Goal: Use online tool/utility: Utilize a website feature to perform a specific function

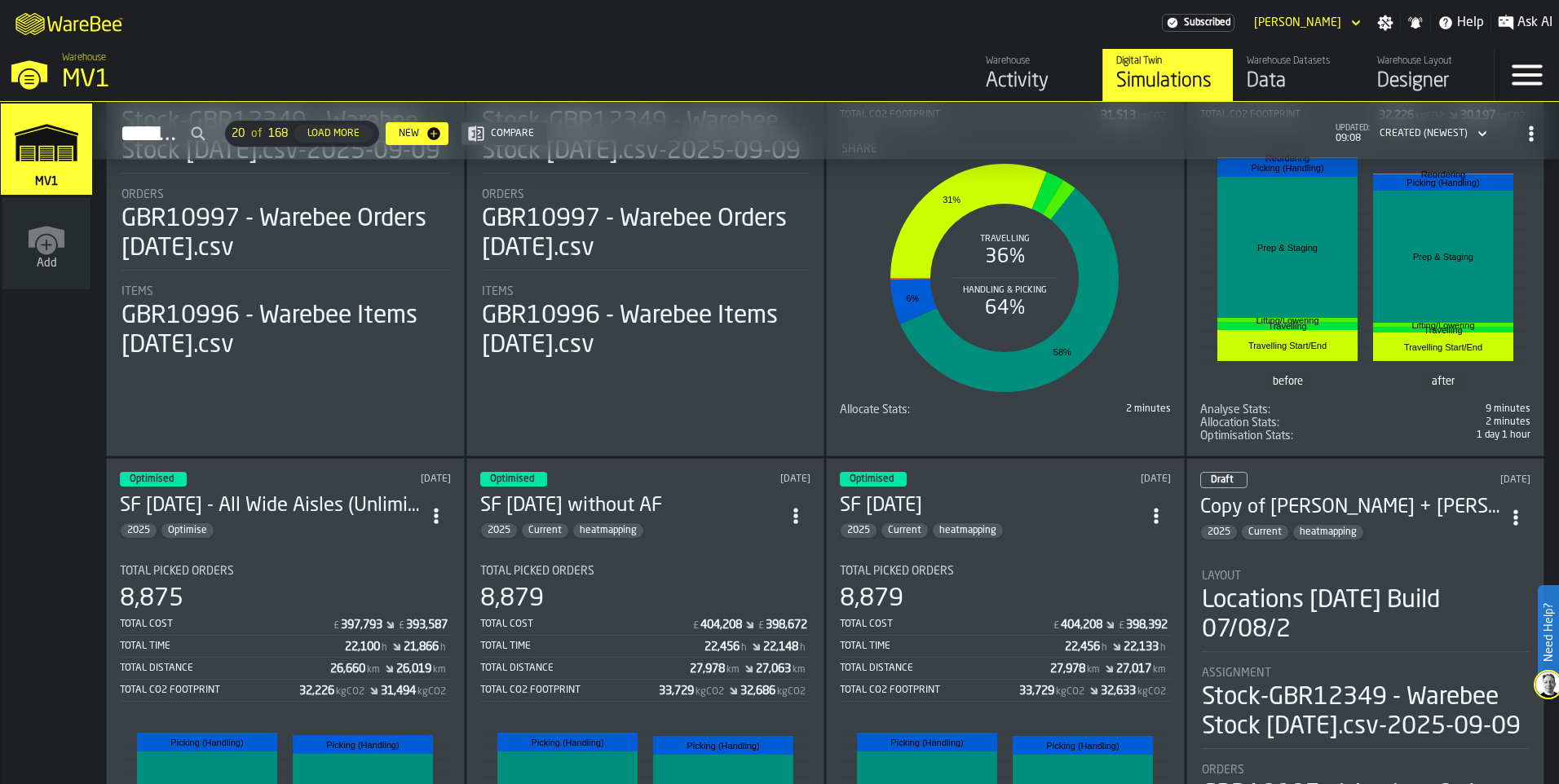
scroll to position [407, 0]
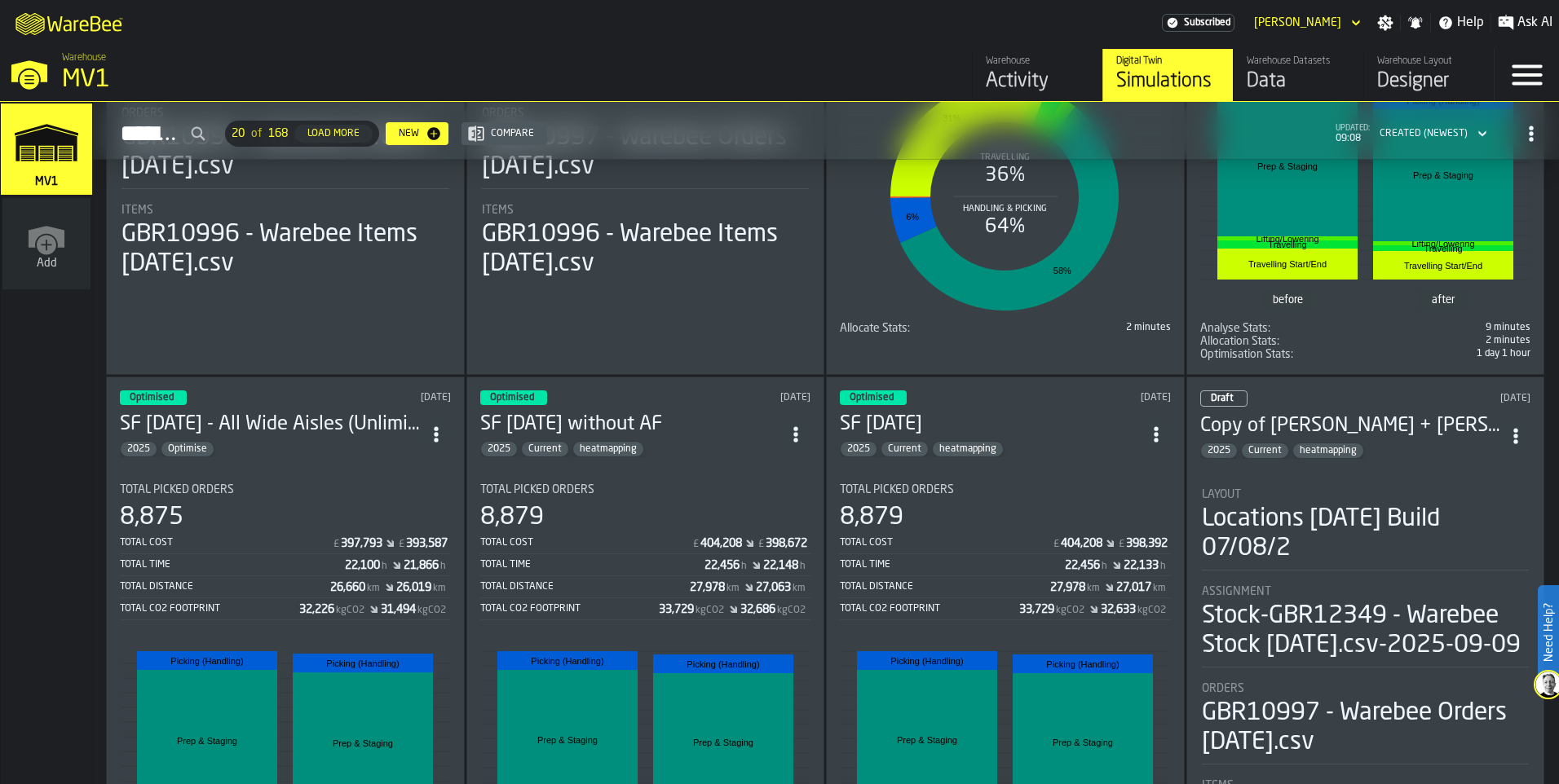
click at [345, 442] on div "2025 Optimise" at bounding box center [271, 450] width 301 height 17
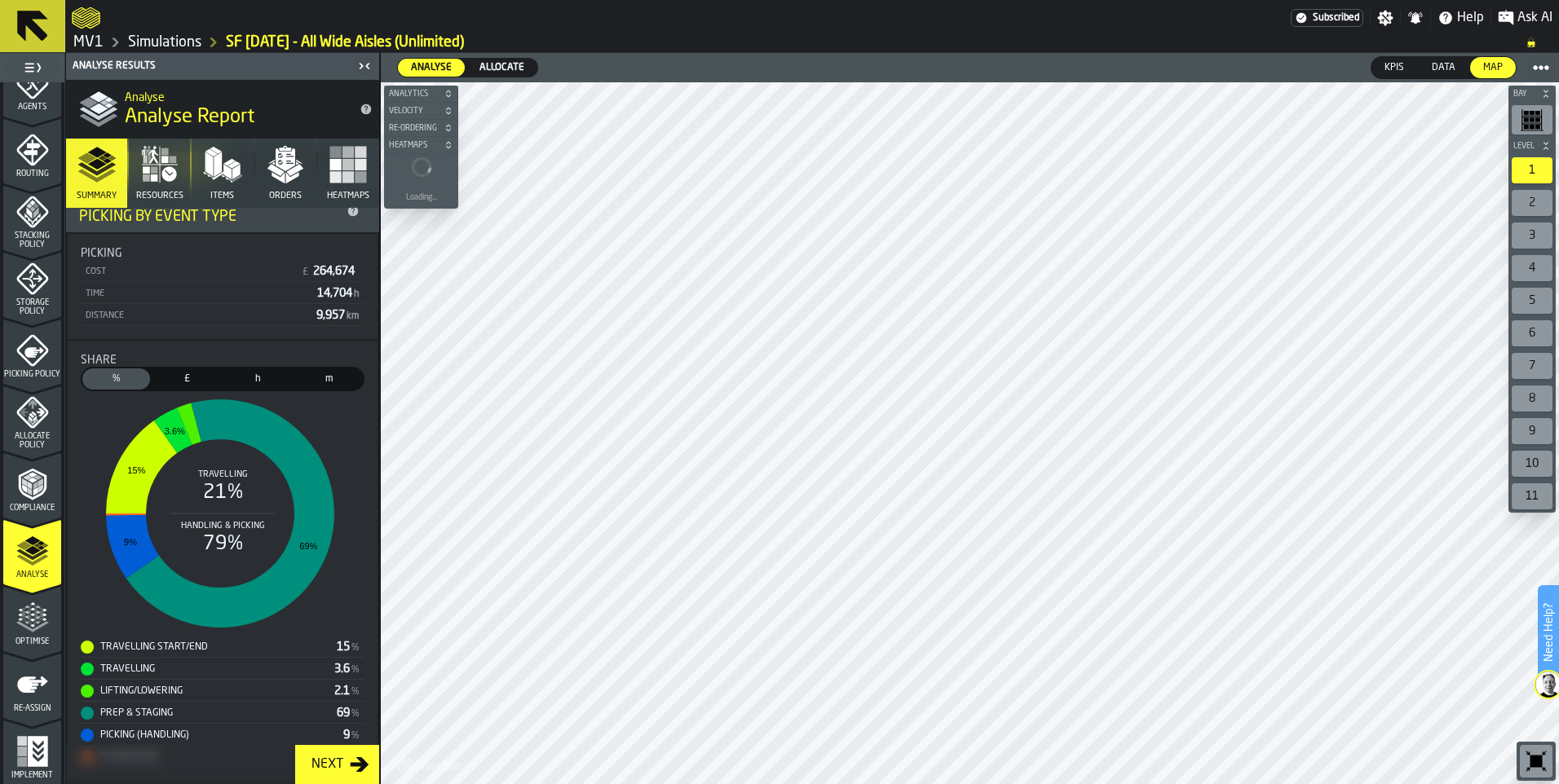
scroll to position [502, 0]
click at [36, 608] on div "5 Optimise" at bounding box center [32, 618] width 58 height 65
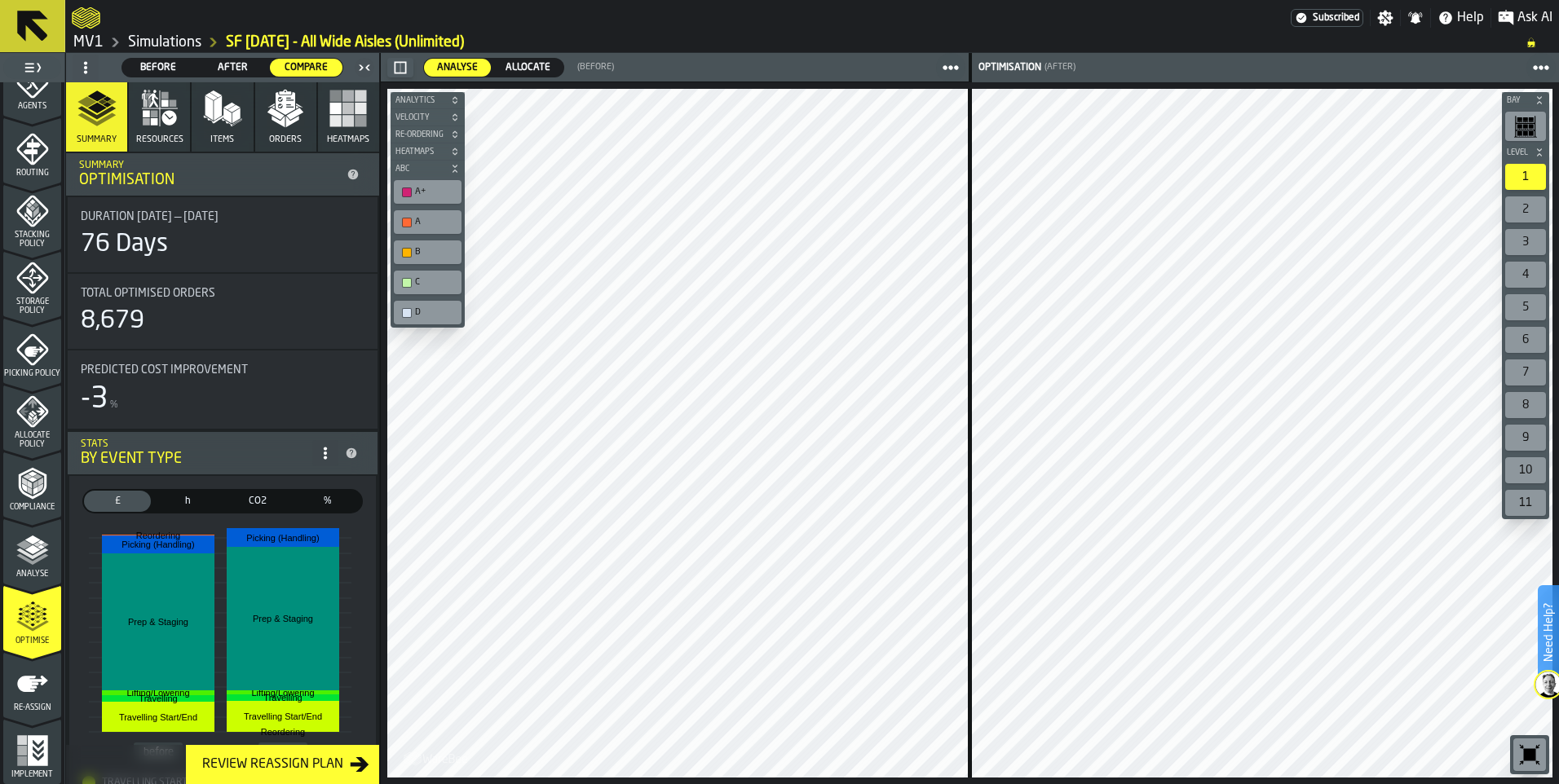
click at [283, 102] on icon "button" at bounding box center [286, 103] width 20 height 23
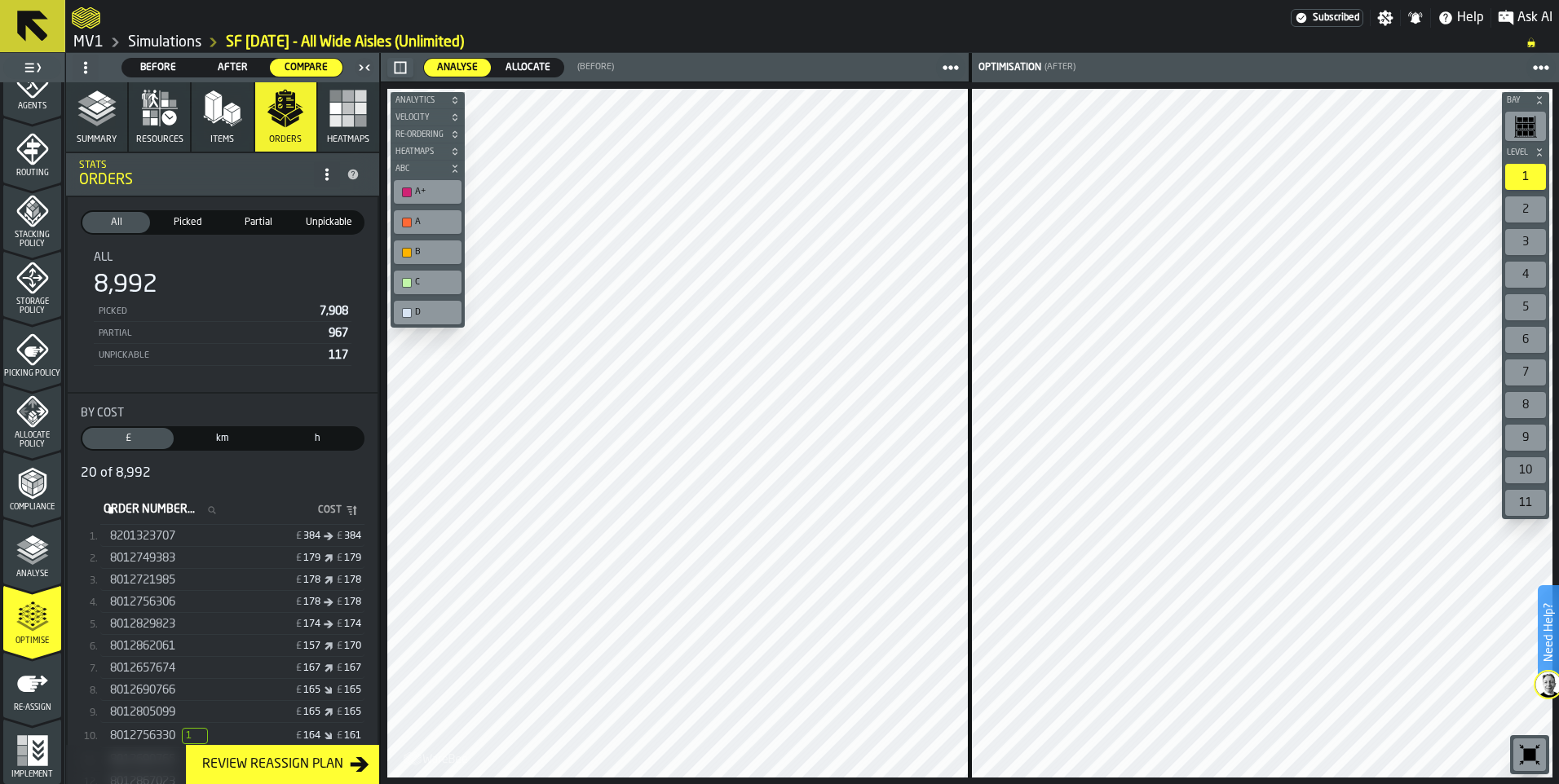
click at [102, 95] on polygon "button" at bounding box center [96, 95] width 19 height 11
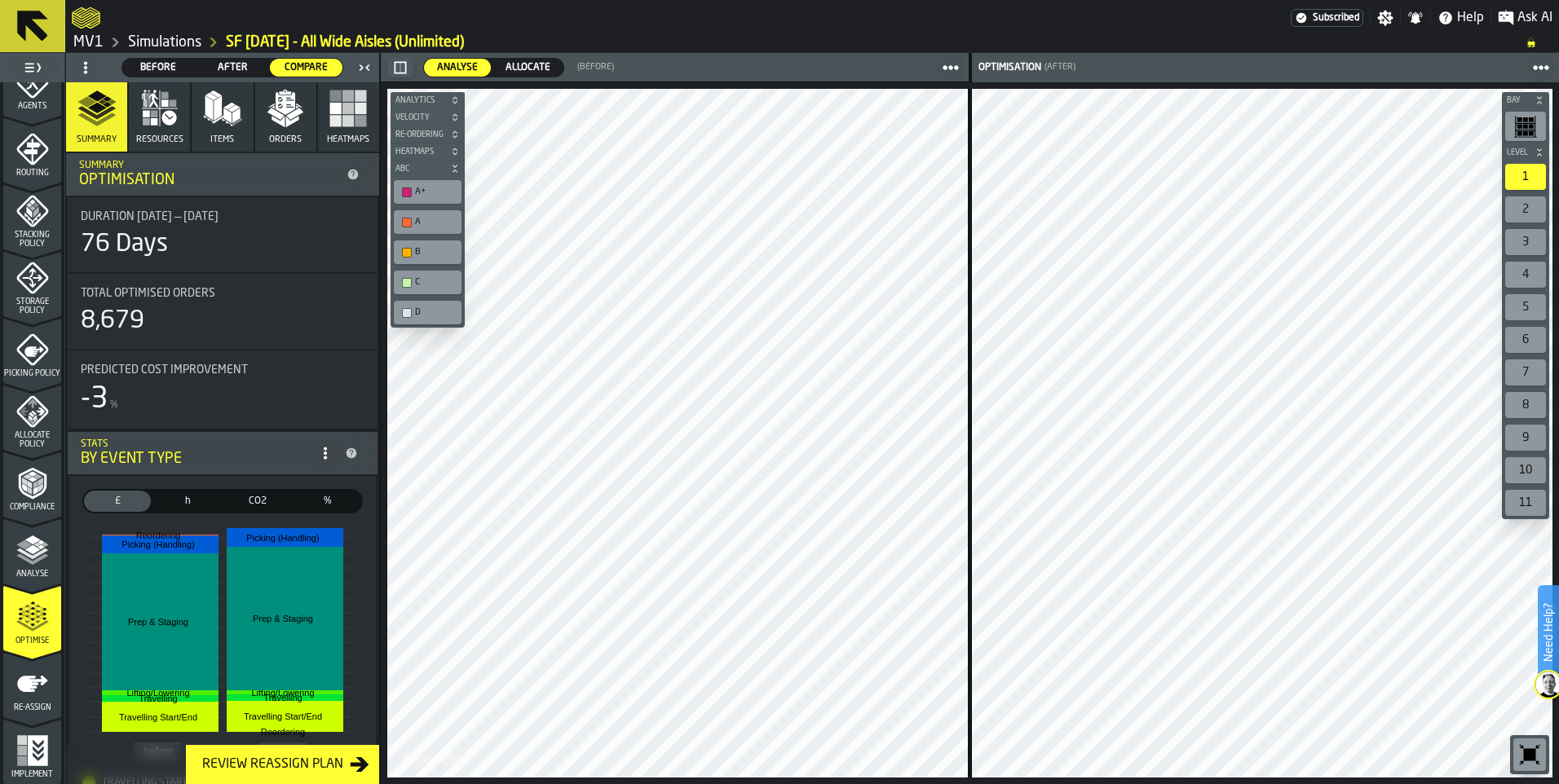
click at [156, 60] on span "Before" at bounding box center [159, 68] width 60 height 15
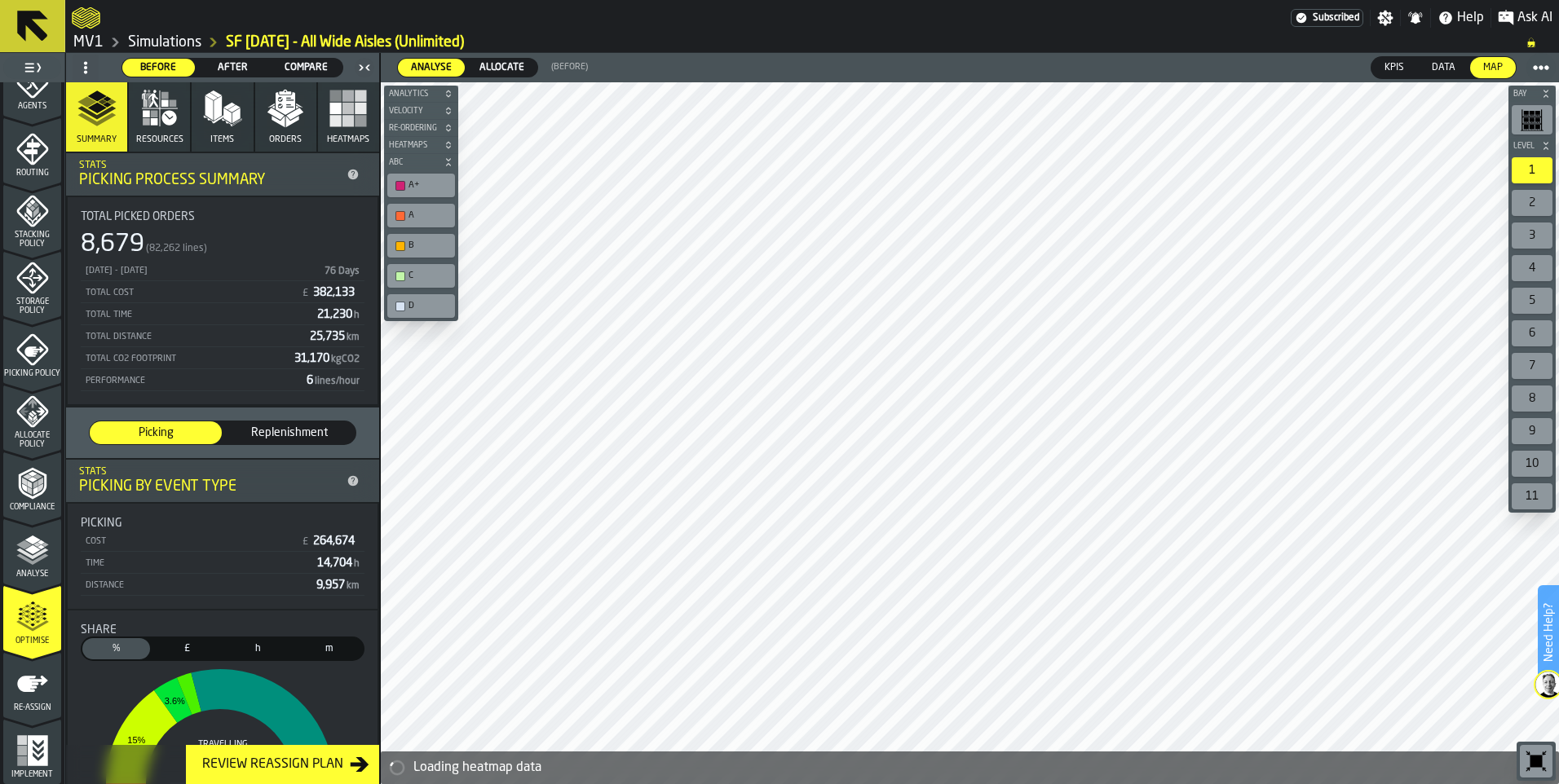
click at [227, 64] on span "After" at bounding box center [233, 68] width 60 height 15
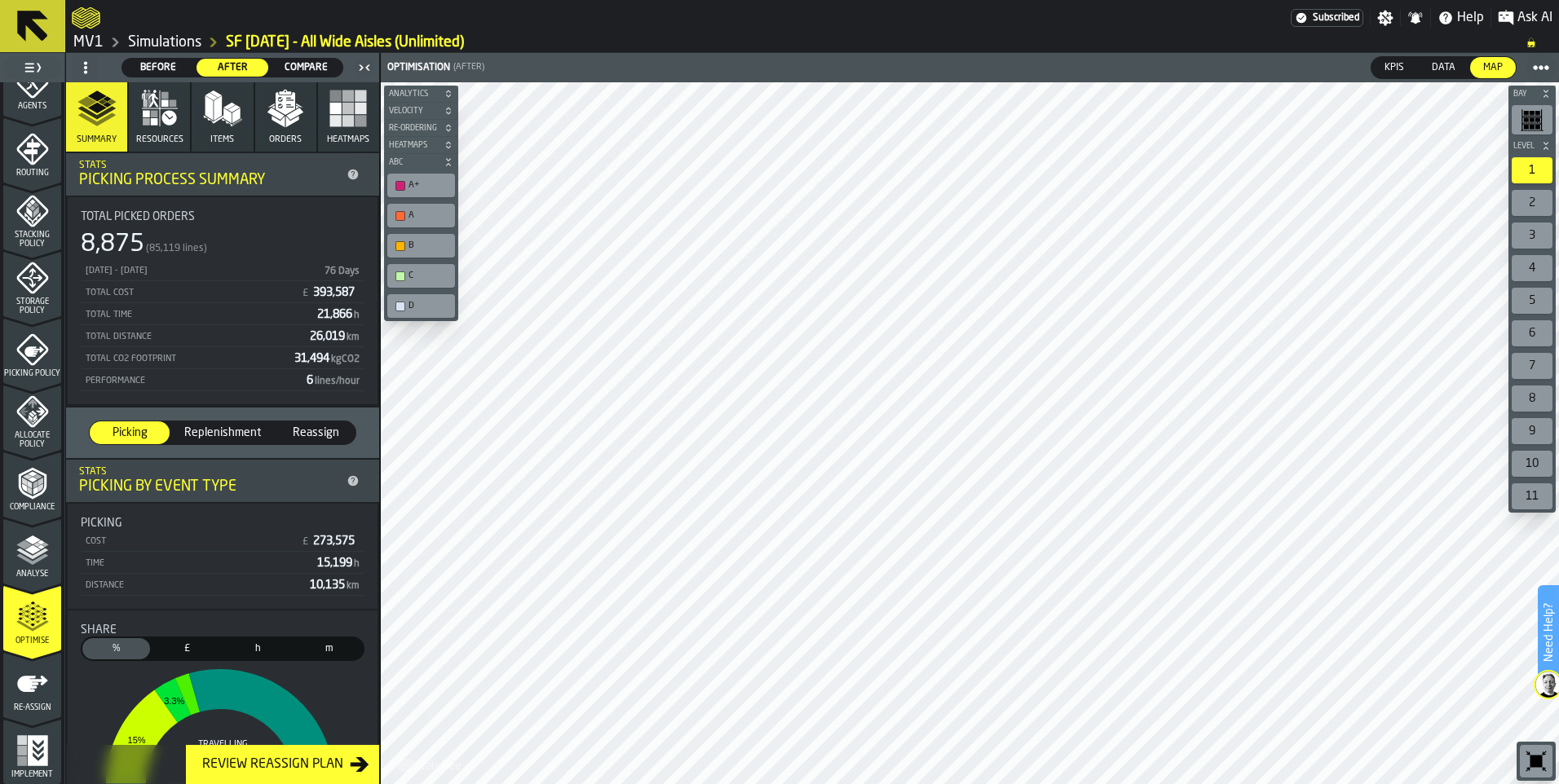
click at [178, 65] on span "Before" at bounding box center [159, 68] width 60 height 15
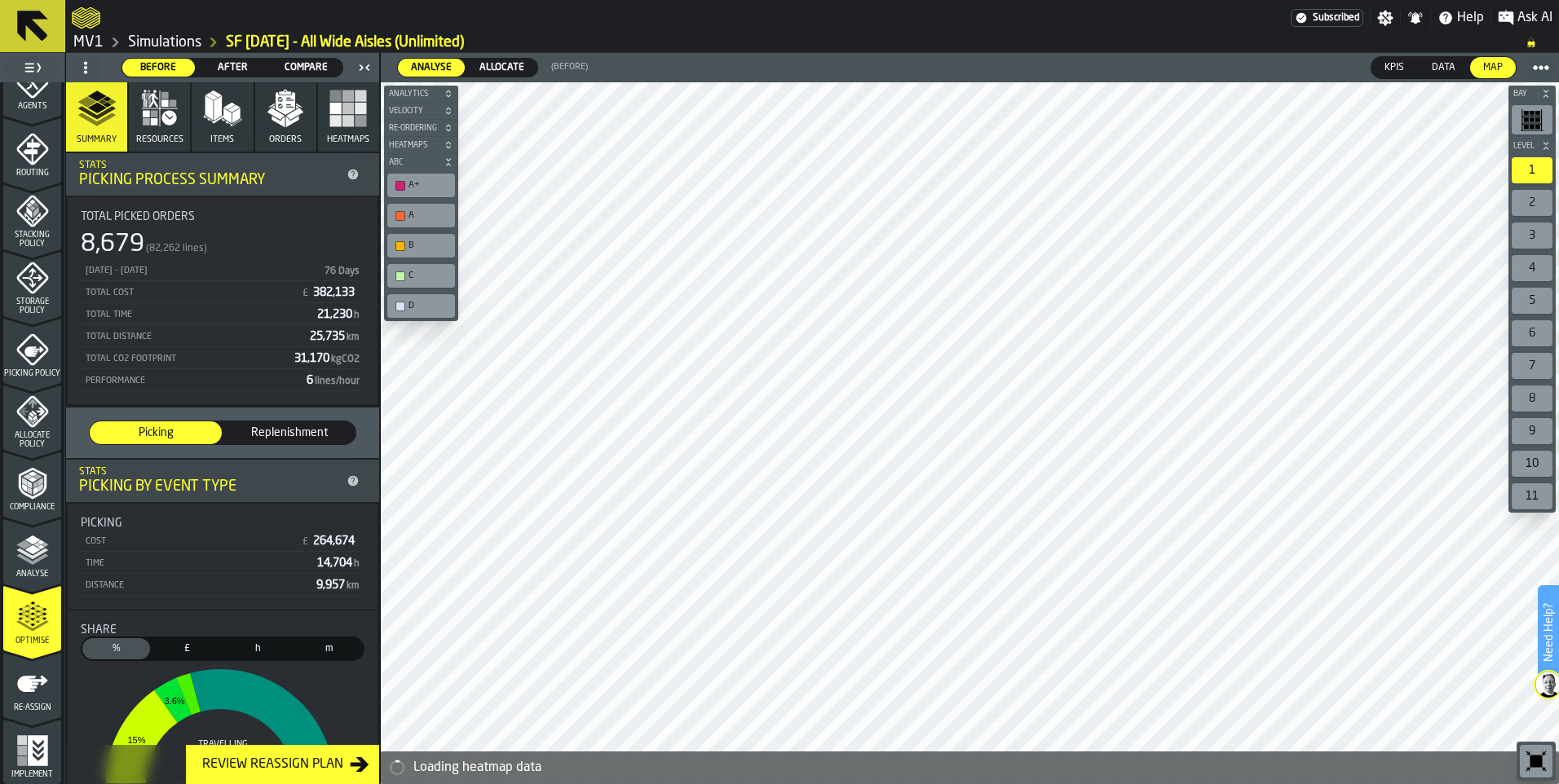
click at [230, 69] on span "After" at bounding box center [233, 68] width 60 height 15
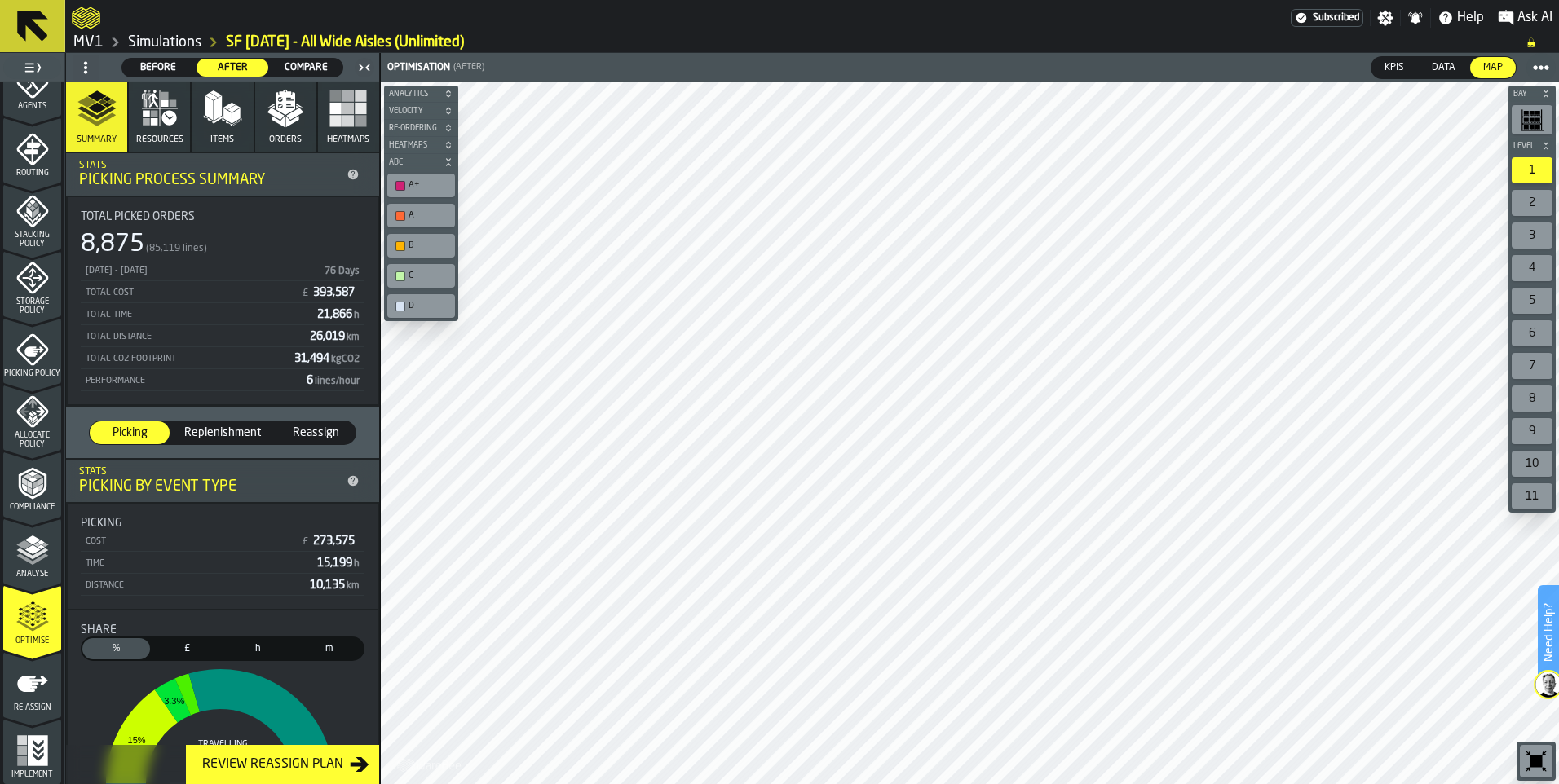
click at [320, 69] on span "Compare" at bounding box center [306, 68] width 60 height 15
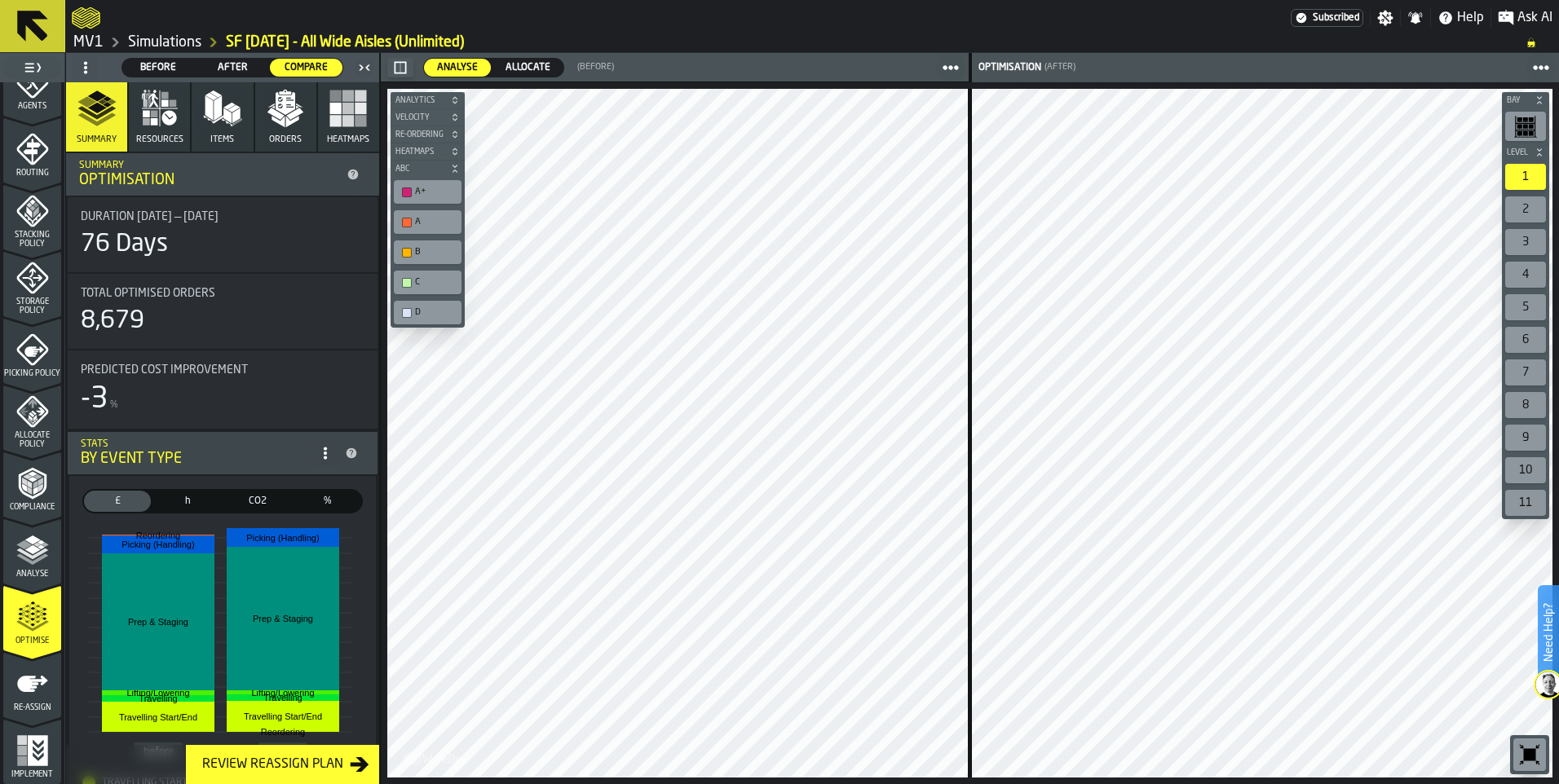
click at [32, 608] on icon "menu Re-assign" at bounding box center [32, 684] width 31 height 17
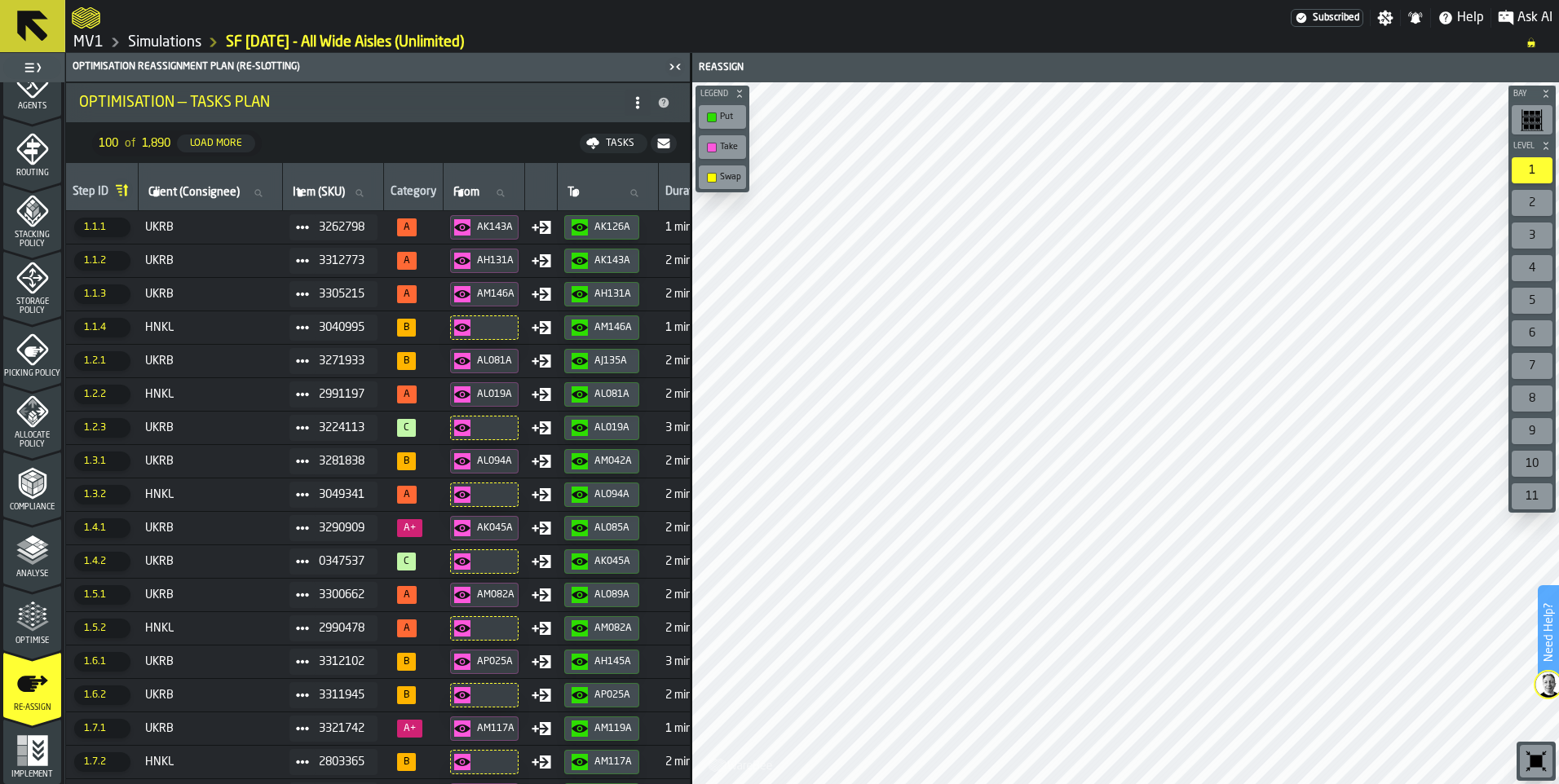
click at [248, 231] on span "UKRB" at bounding box center [210, 228] width 132 height 13
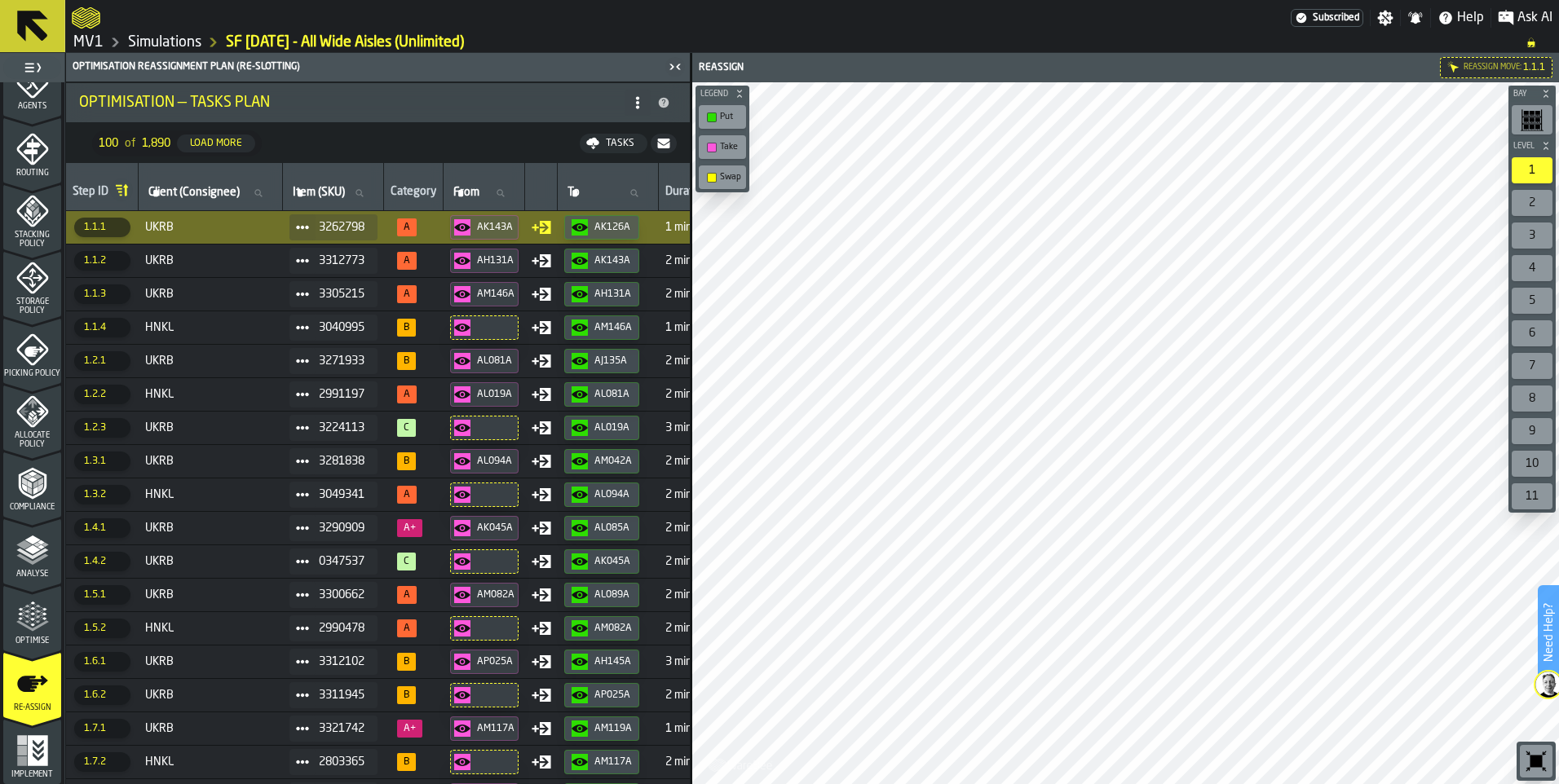
click at [608, 144] on div "Tasks" at bounding box center [620, 143] width 41 height 12
click at [593, 140] on span "Download (csv)" at bounding box center [603, 143] width 76 height 13
click at [231, 404] on td "HNKL" at bounding box center [210, 394] width 144 height 33
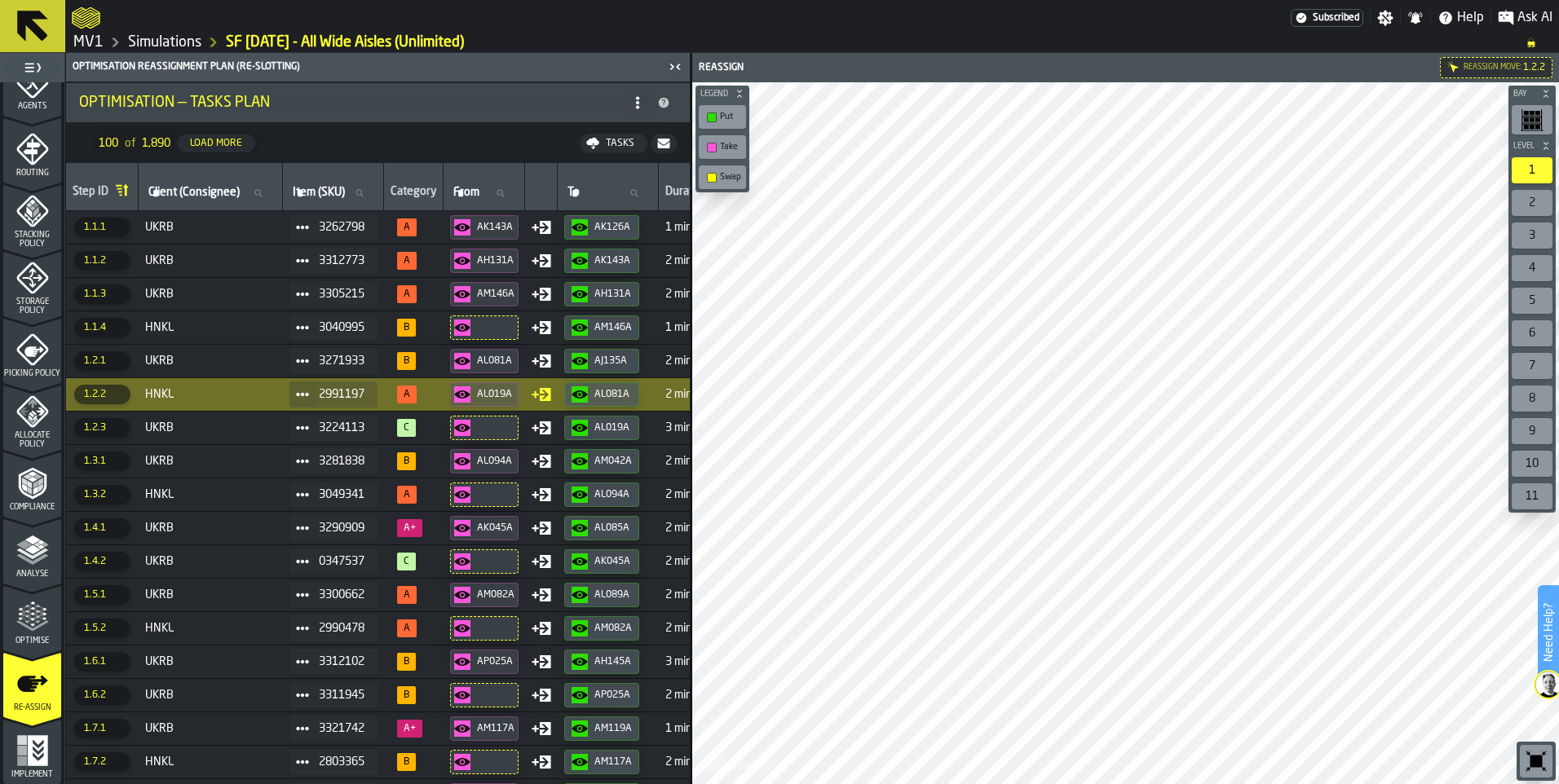
click at [239, 423] on span "UKRB" at bounding box center [210, 428] width 132 height 13
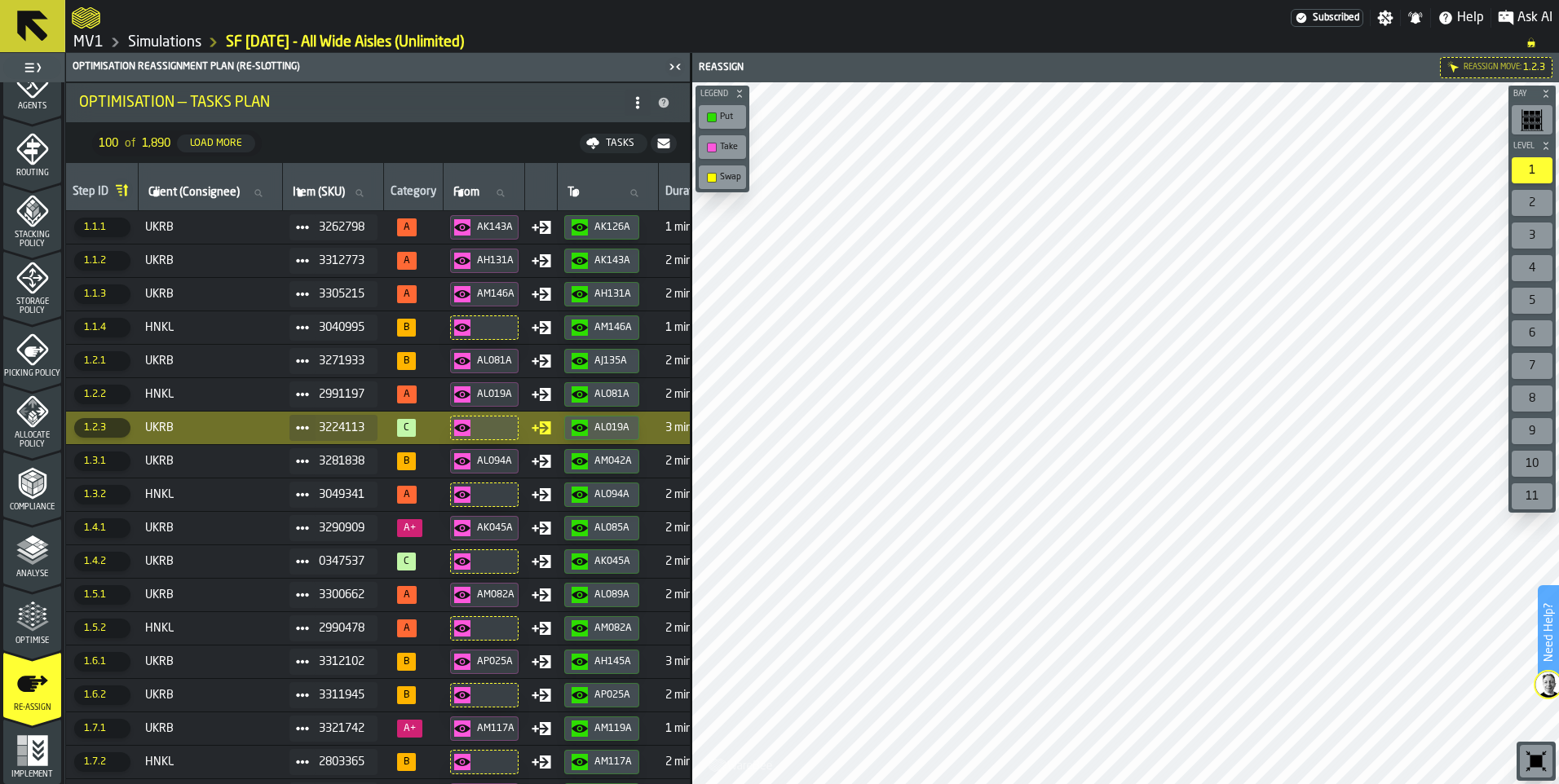
click at [254, 393] on span "HNKL" at bounding box center [210, 395] width 132 height 13
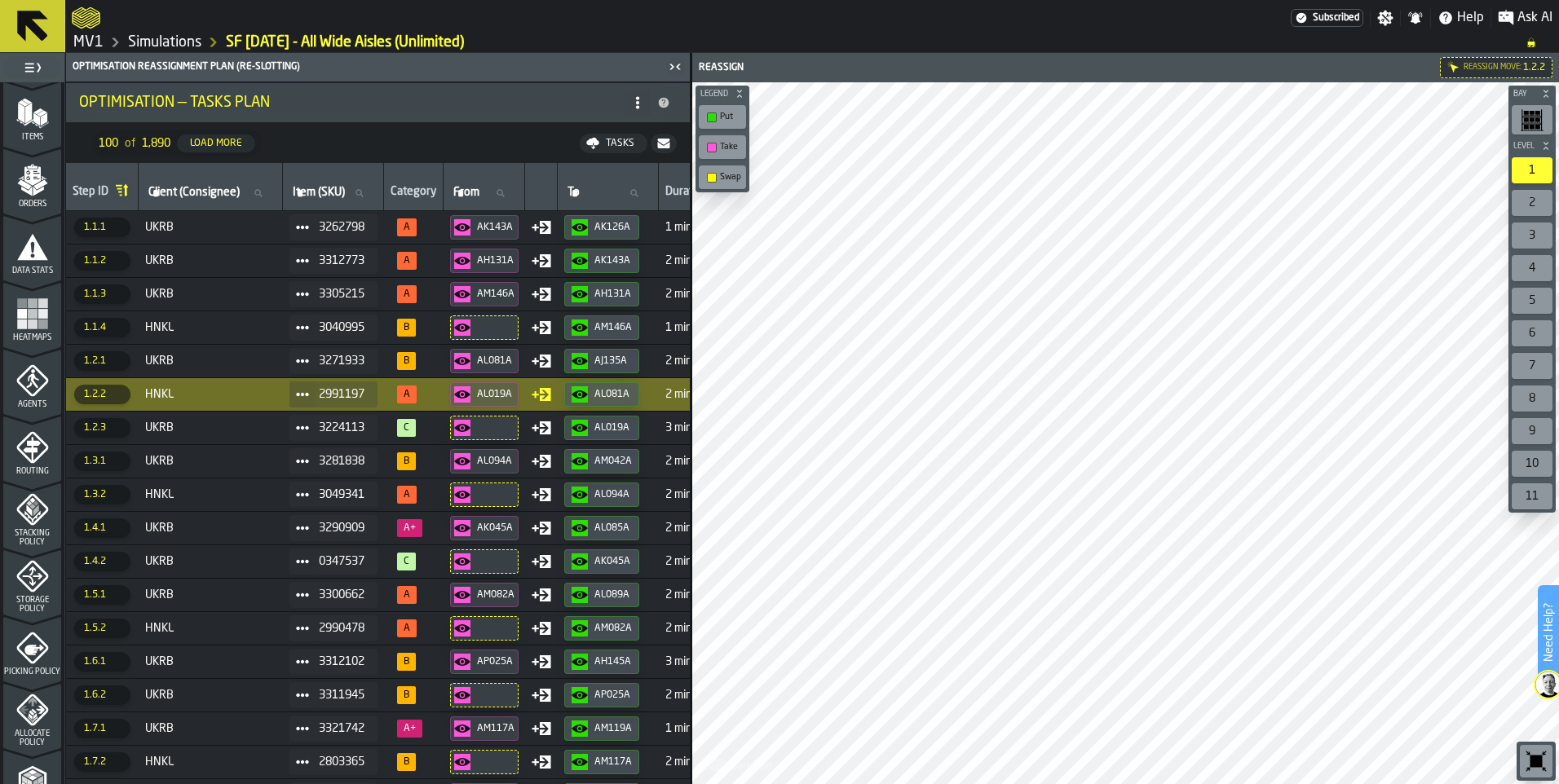
scroll to position [176, 0]
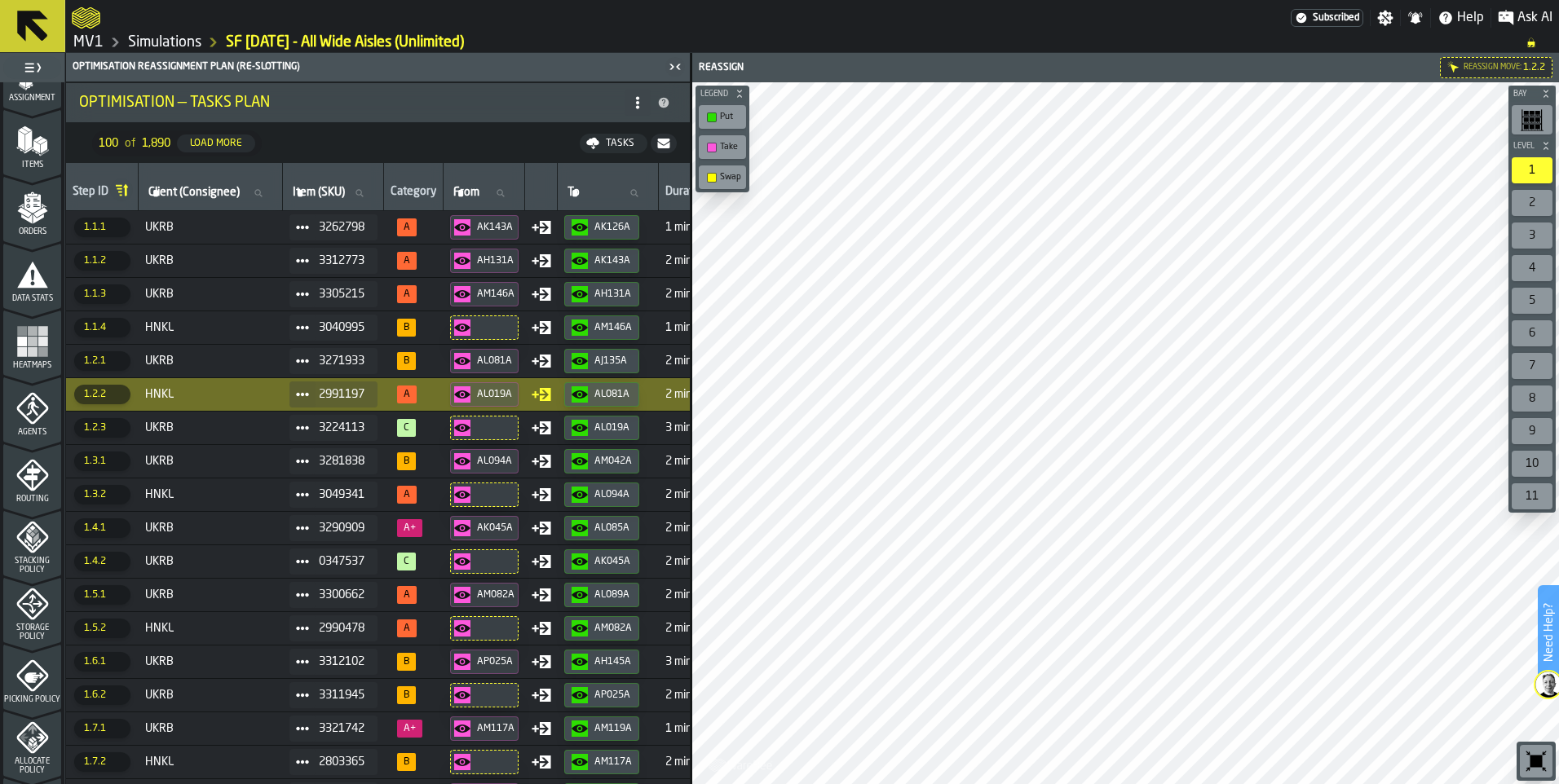
click at [45, 486] on icon "menu Routing" at bounding box center [32, 474] width 32 height 32
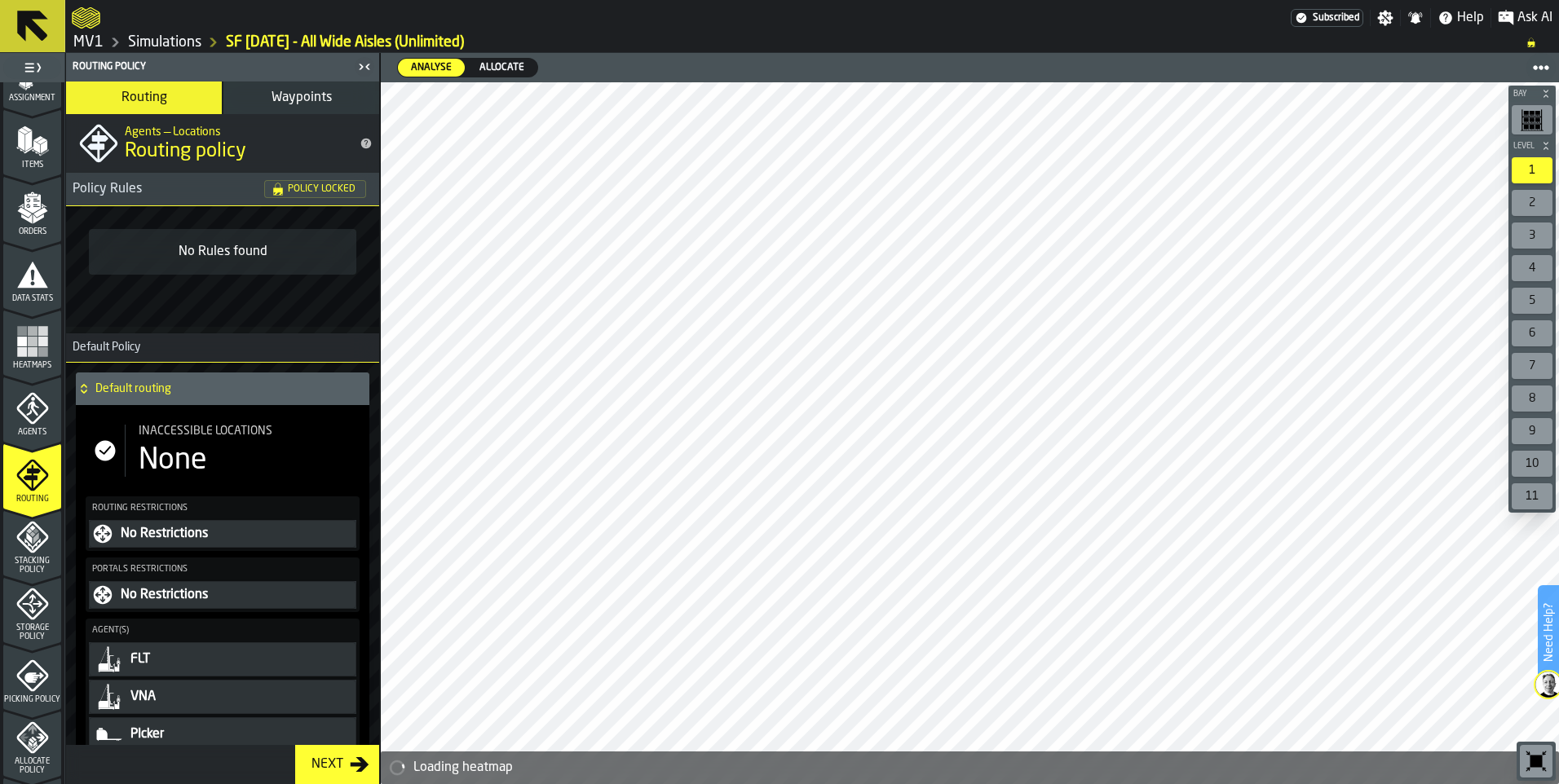
click at [275, 100] on span "Waypoints" at bounding box center [301, 98] width 60 height 13
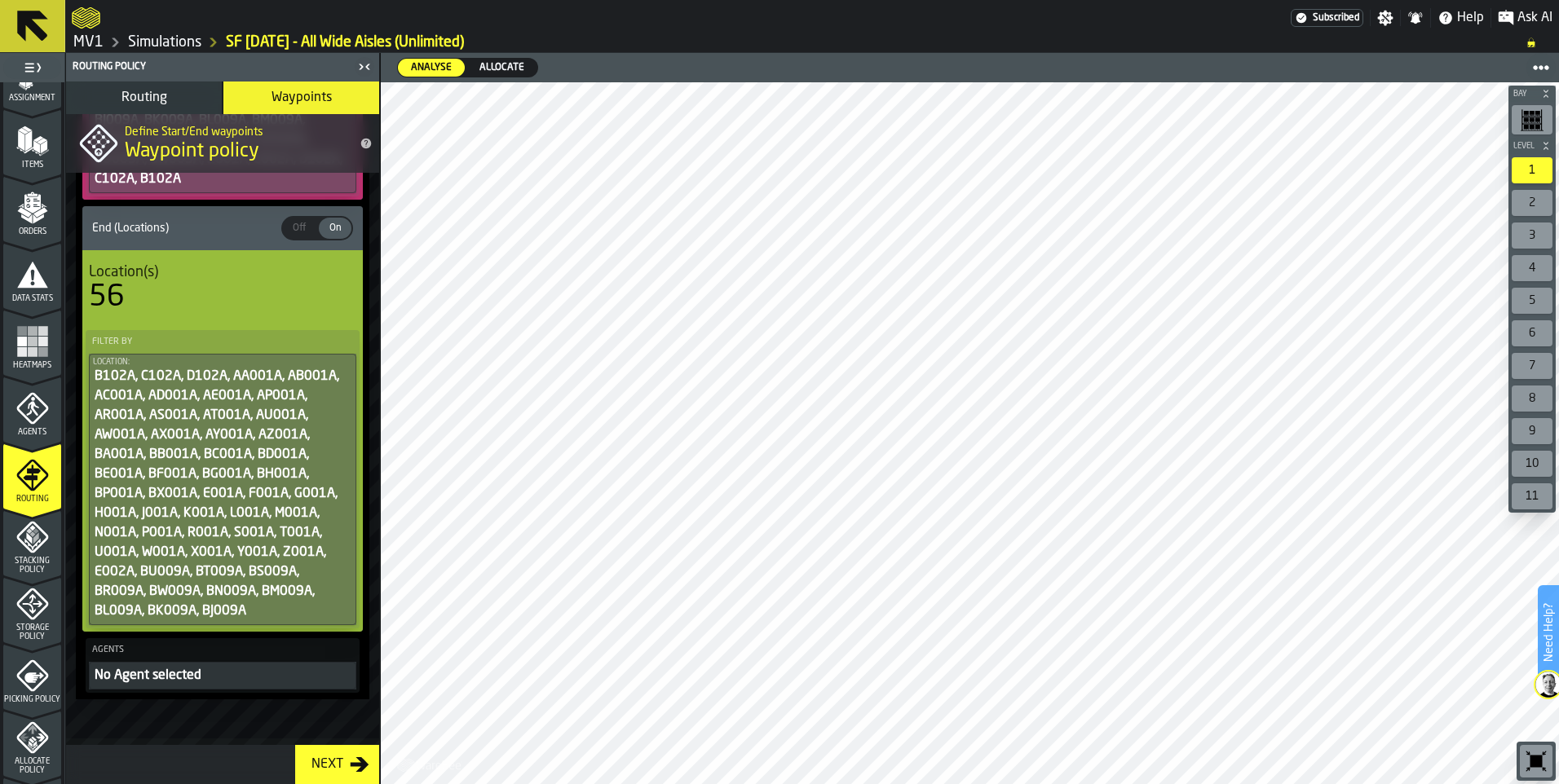
scroll to position [998, 0]
click at [497, 64] on span "Allocate" at bounding box center [502, 68] width 58 height 15
